Goal: Transaction & Acquisition: Purchase product/service

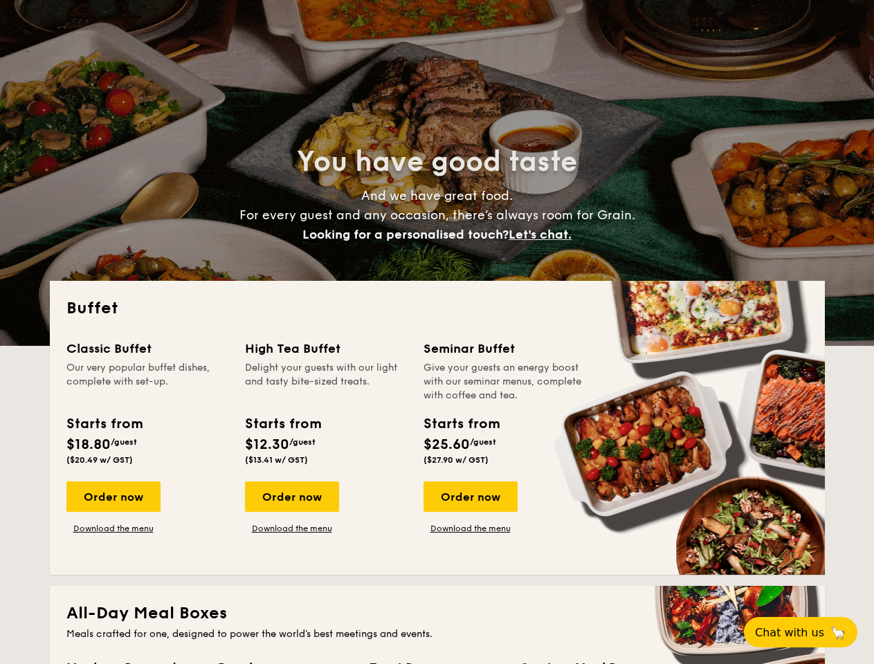
select select
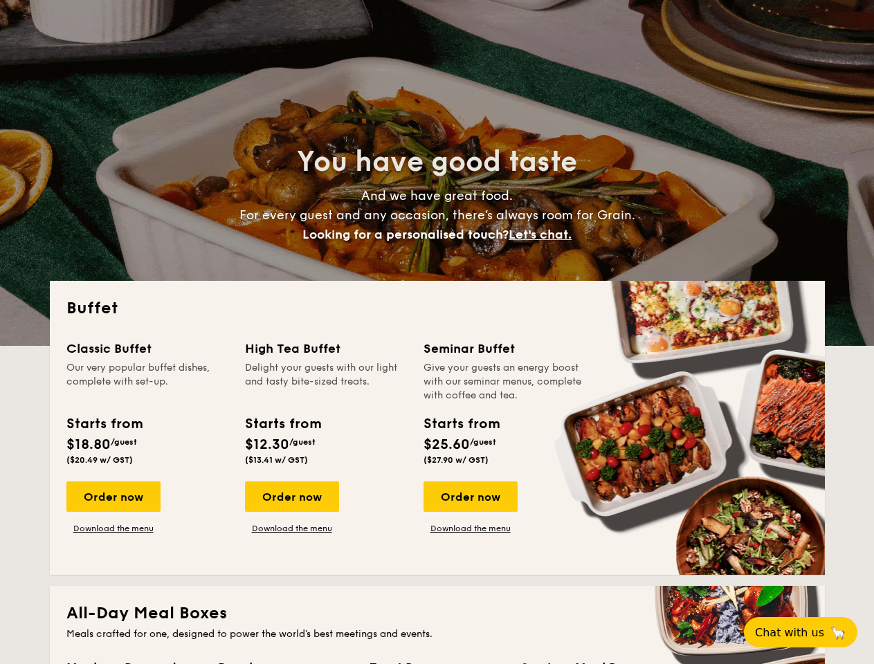
click at [437, 332] on div "Buffet Classic Buffet Our very popular buffet dishes, complete with set-up. Sta…" at bounding box center [437, 428] width 775 height 294
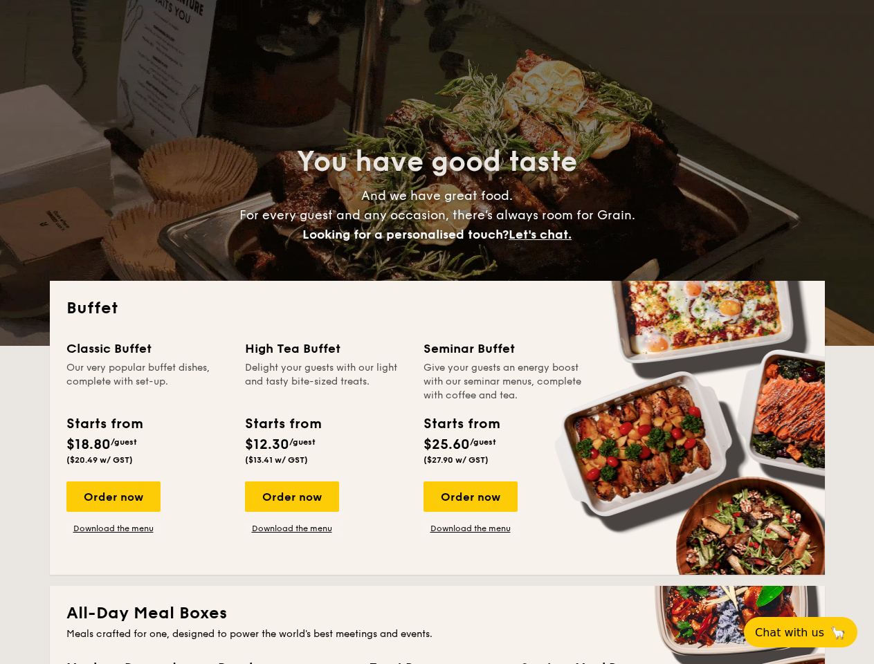
click at [544, 235] on span "Let's chat." at bounding box center [540, 234] width 63 height 15
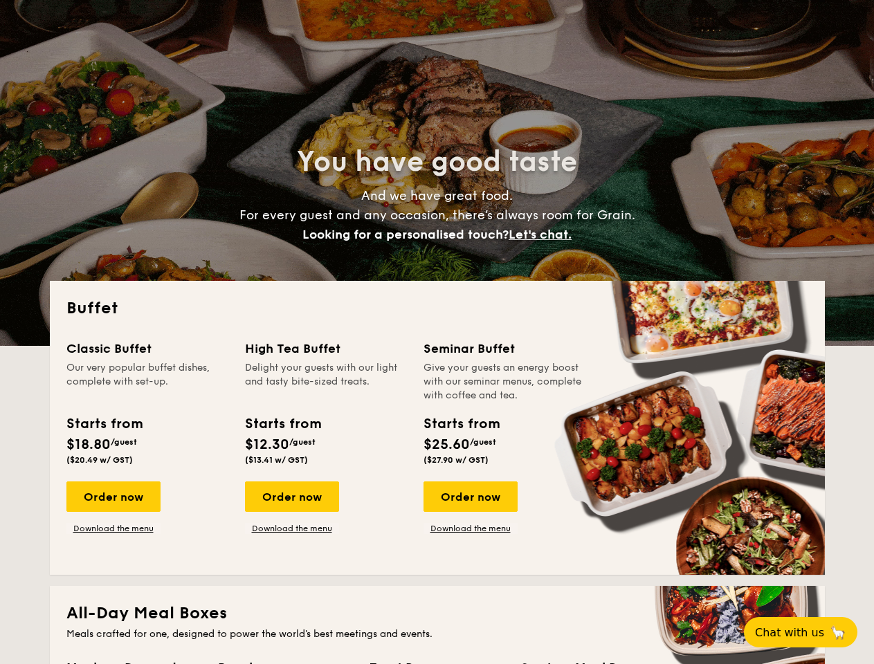
click at [113, 497] on div "Order now" at bounding box center [113, 497] width 94 height 30
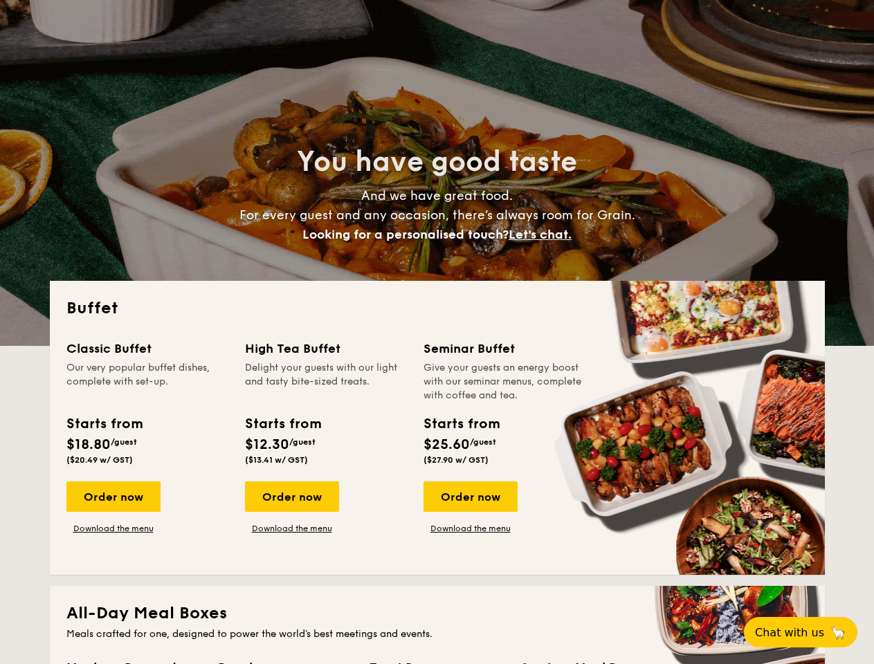
click at [291, 497] on div "Order now" at bounding box center [292, 497] width 94 height 30
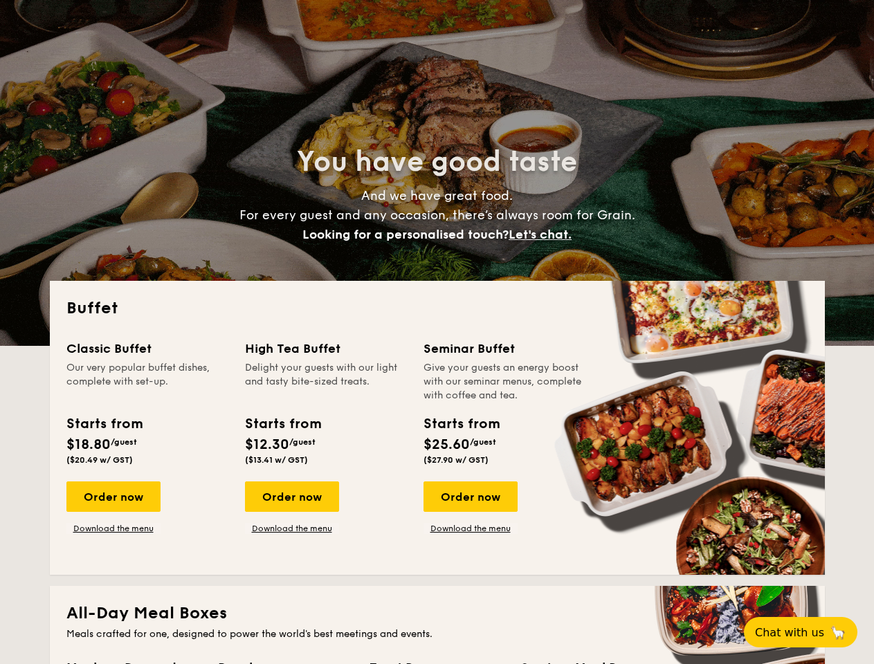
click at [470, 497] on div "Order now" at bounding box center [471, 497] width 94 height 30
click at [808, 633] on span "Chat with us" at bounding box center [789, 632] width 69 height 13
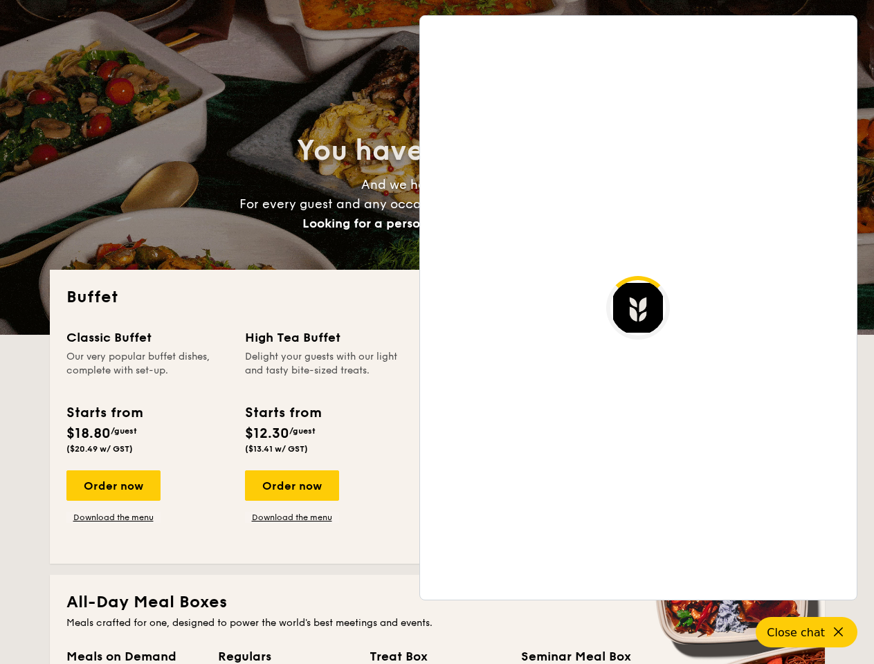
scroll to position [2239, 0]
